Goal: Navigation & Orientation: Find specific page/section

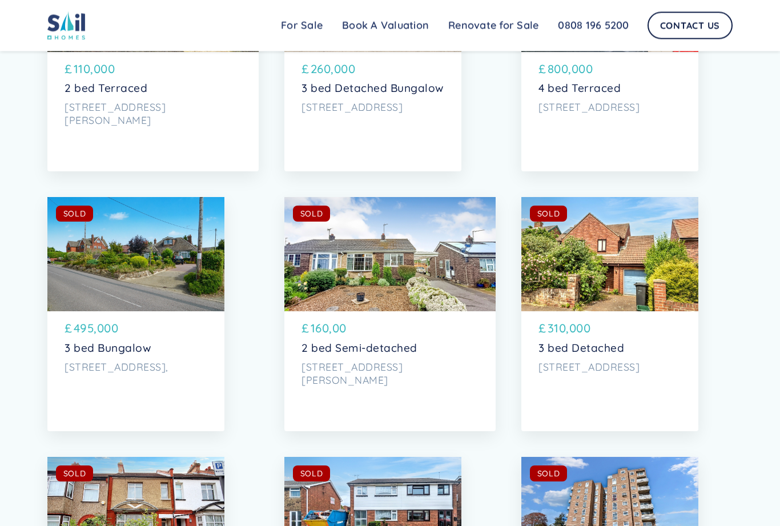
scroll to position [5245, 0]
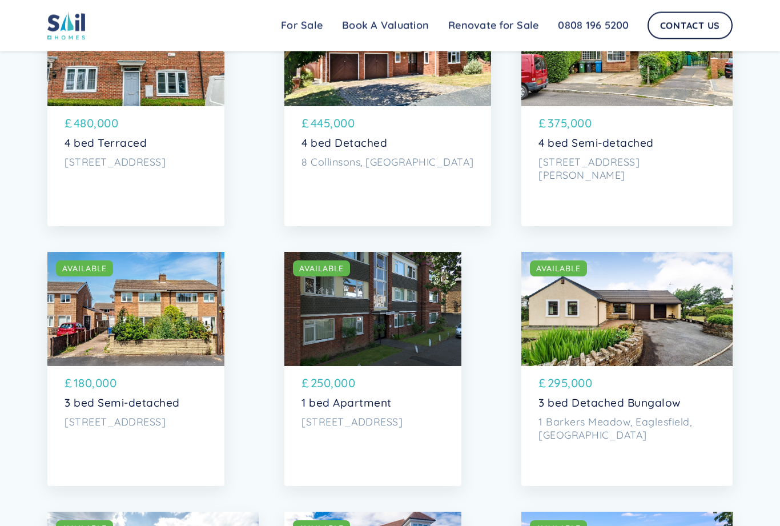
scroll to position [1741, 0]
click at [580, 328] on div "SOLD AVAILABLE" at bounding box center [626, 309] width 211 height 114
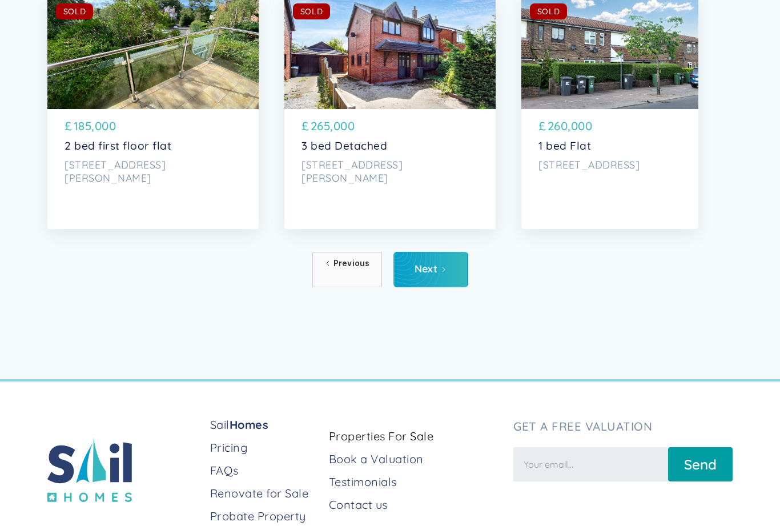
scroll to position [5708, 0]
click at [440, 281] on link "Next" at bounding box center [430, 268] width 75 height 35
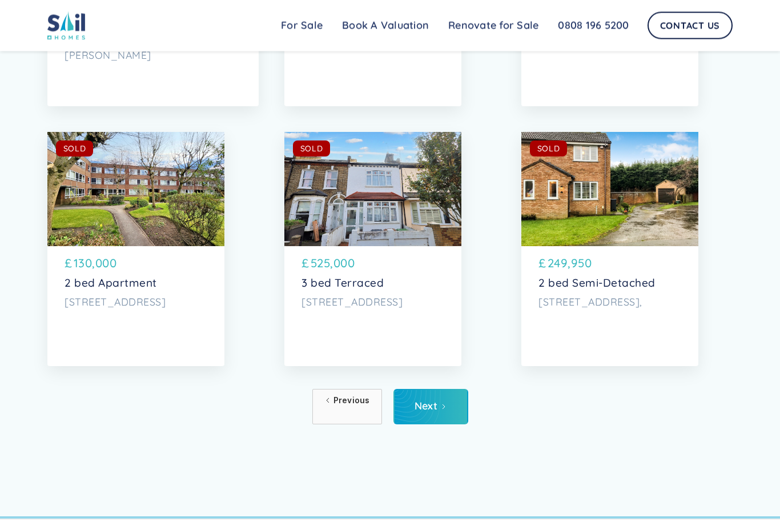
scroll to position [5572, 0]
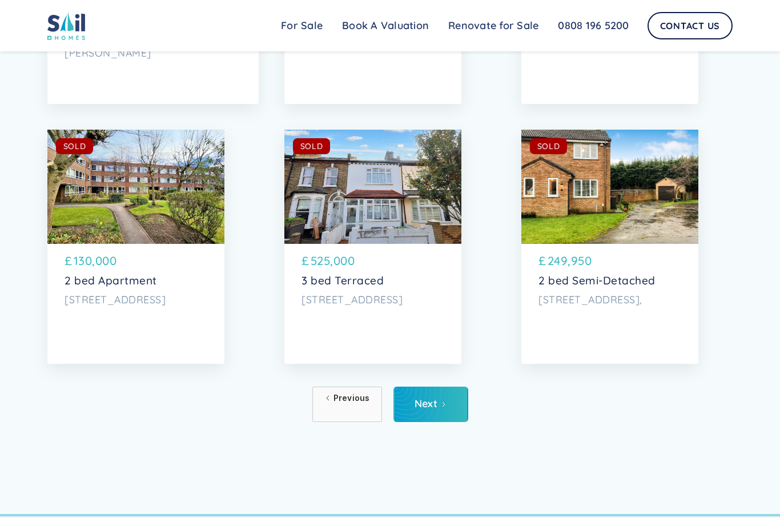
click at [440, 402] on icon "Next Page" at bounding box center [443, 404] width 7 height 7
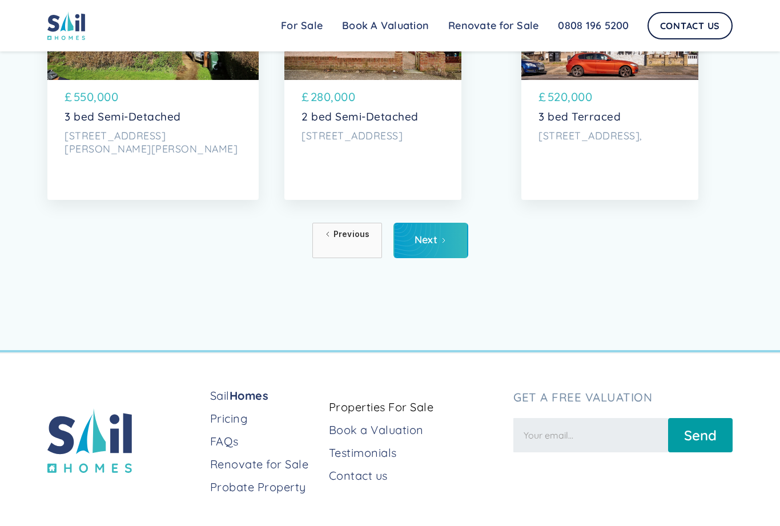
scroll to position [5740, 0]
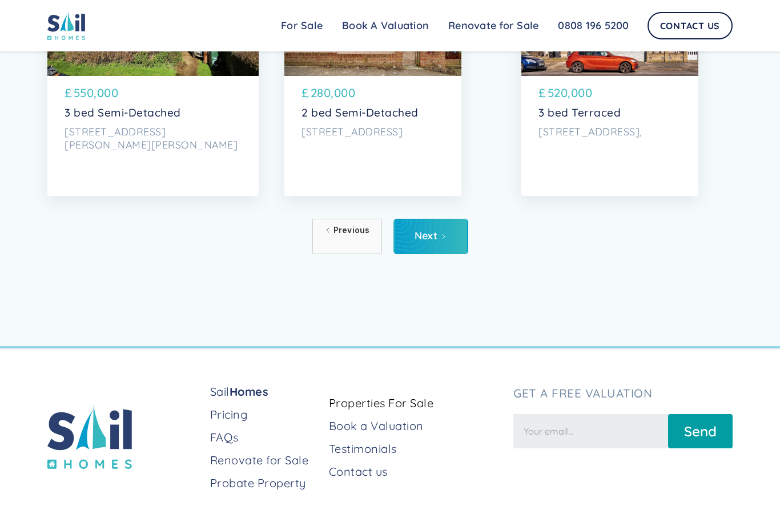
click at [418, 235] on div "Next" at bounding box center [425, 235] width 23 height 11
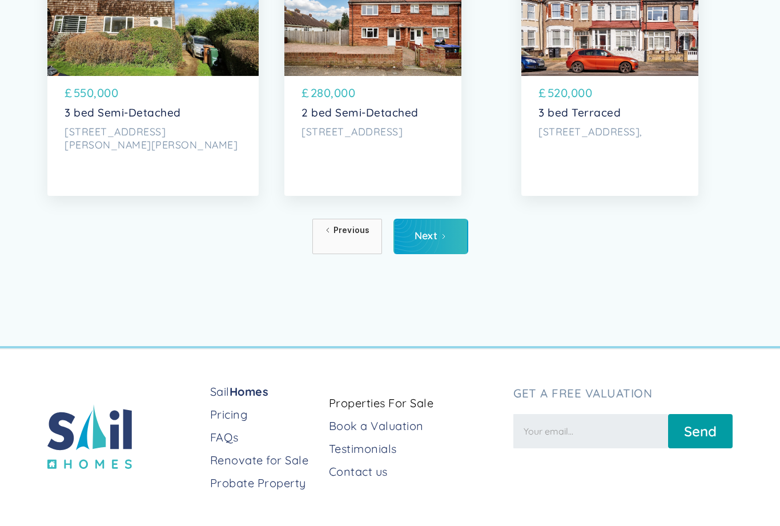
scroll to position [5777, 0]
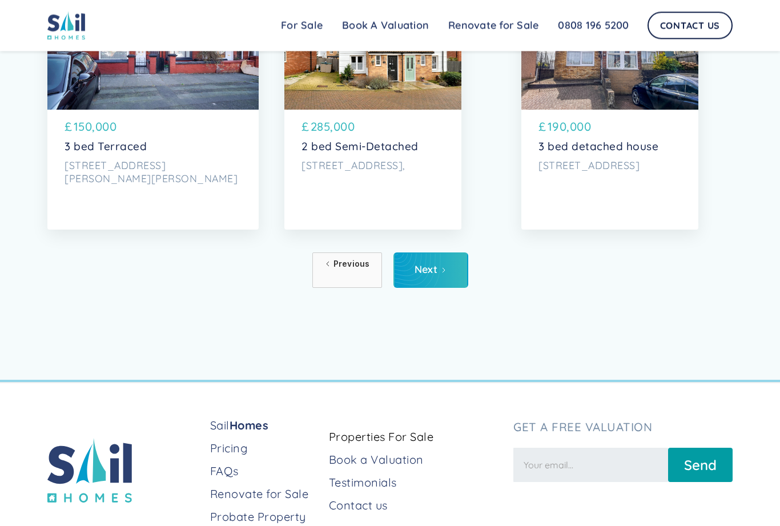
scroll to position [5707, 0]
click at [434, 270] on div "Next" at bounding box center [425, 269] width 23 height 11
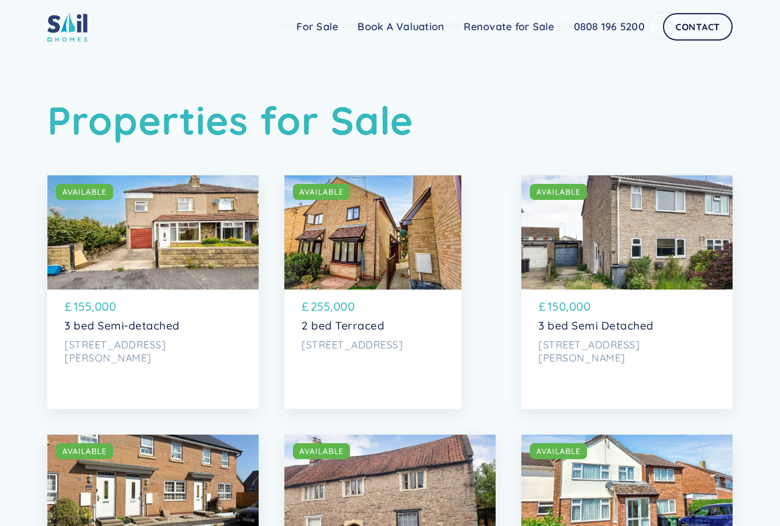
scroll to position [5743, 0]
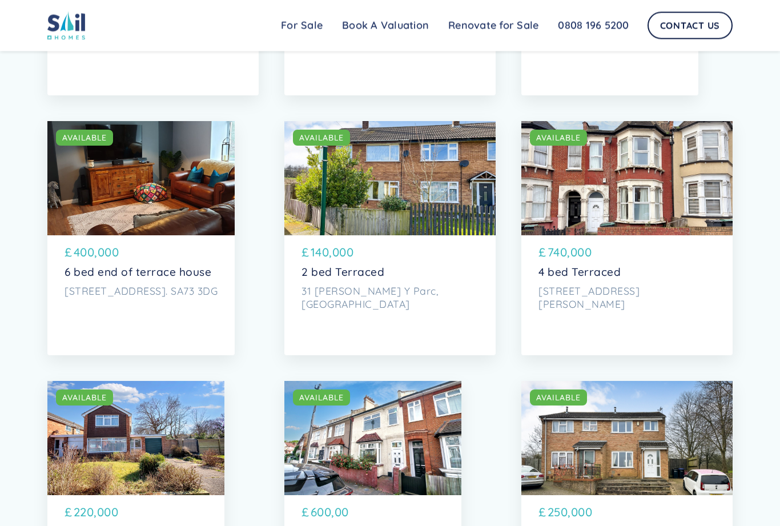
scroll to position [3016, 0]
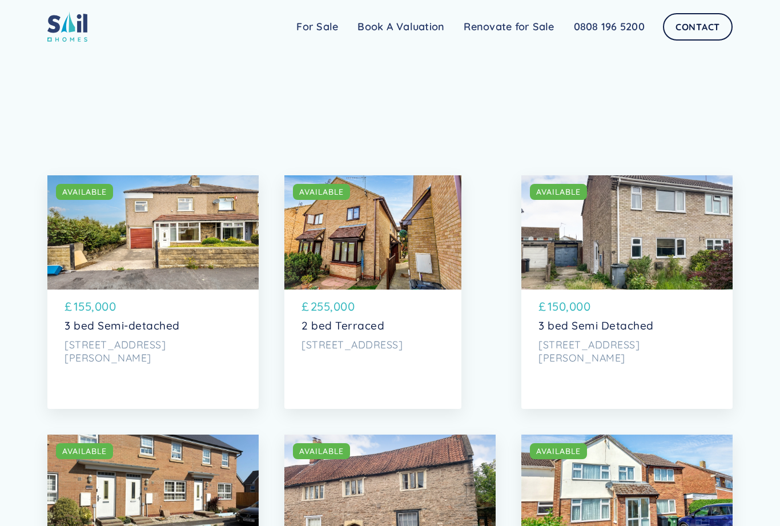
scroll to position [5609, 0]
